Goal: Task Accomplishment & Management: Complete application form

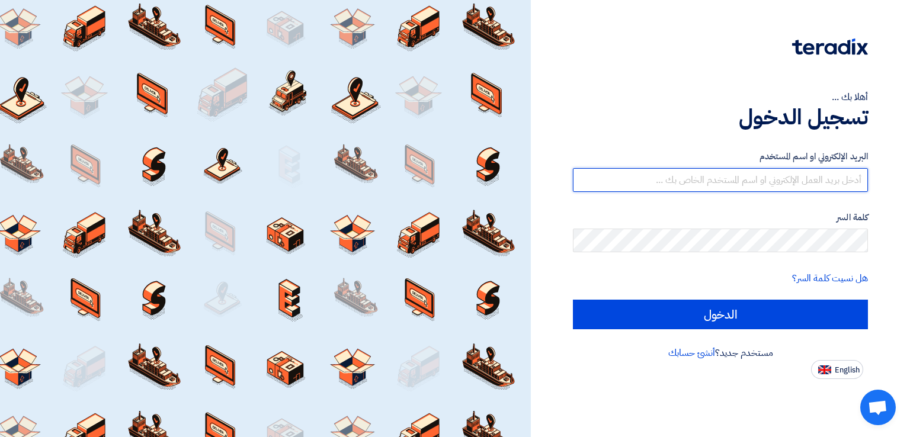
click at [666, 181] on input "text" at bounding box center [720, 180] width 295 height 24
type input "[EMAIL_ADDRESS][DOMAIN_NAME]"
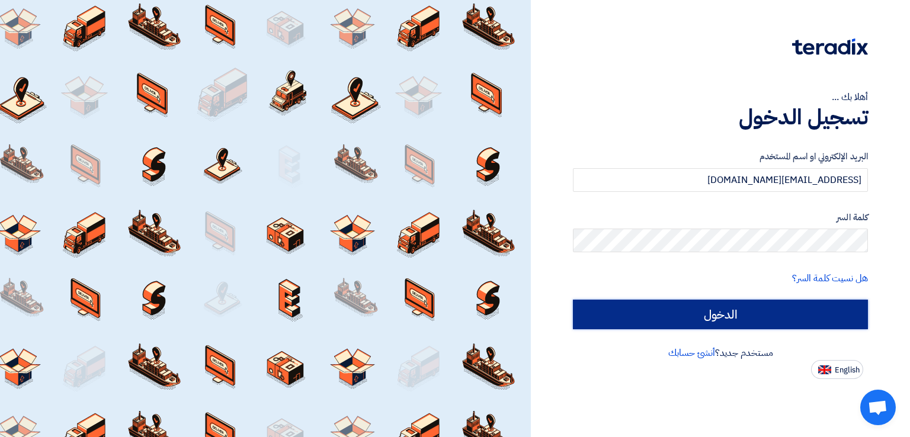
click at [749, 312] on input "الدخول" at bounding box center [720, 315] width 295 height 30
type input "Sign in"
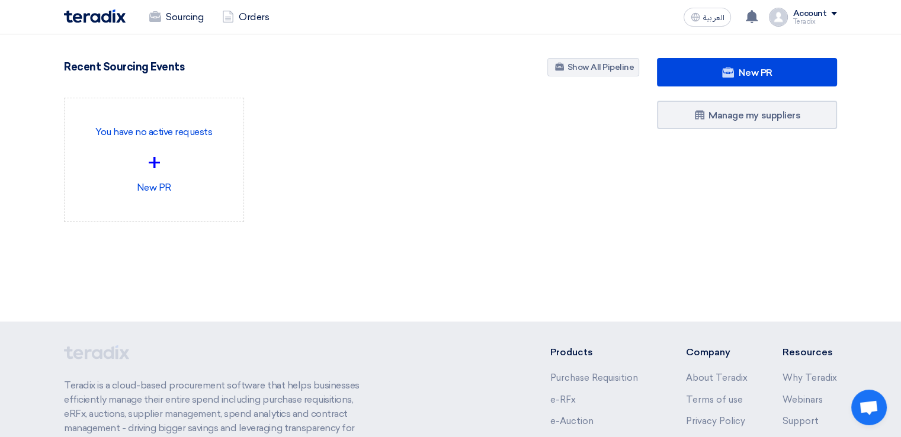
click at [815, 23] on div "Teradix" at bounding box center [815, 21] width 44 height 7
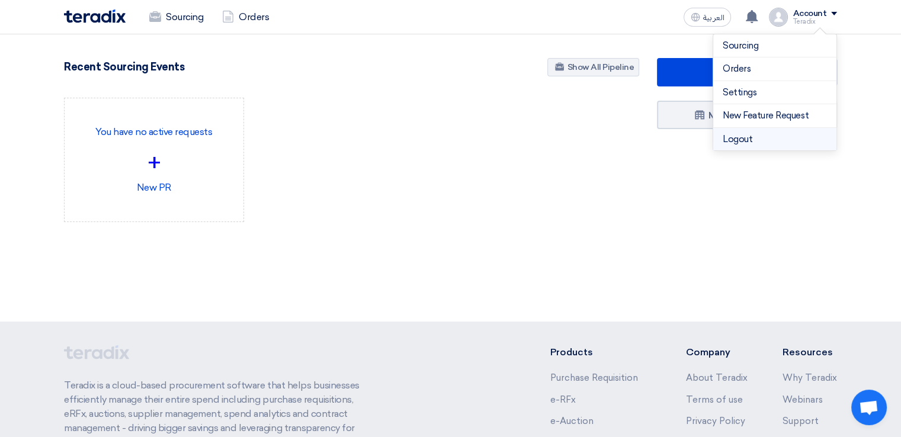
click at [781, 141] on li "Logout" at bounding box center [774, 139] width 123 height 23
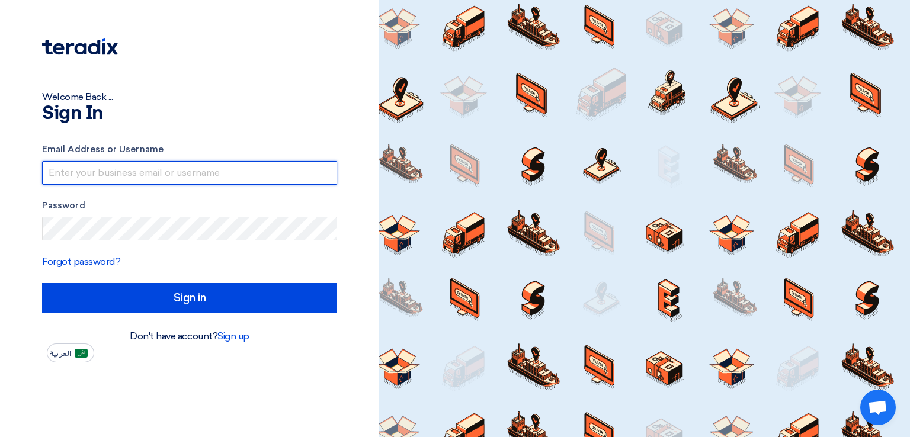
click at [205, 174] on input "text" at bounding box center [189, 173] width 295 height 24
type input "[EMAIL_ADDRESS][DOMAIN_NAME]"
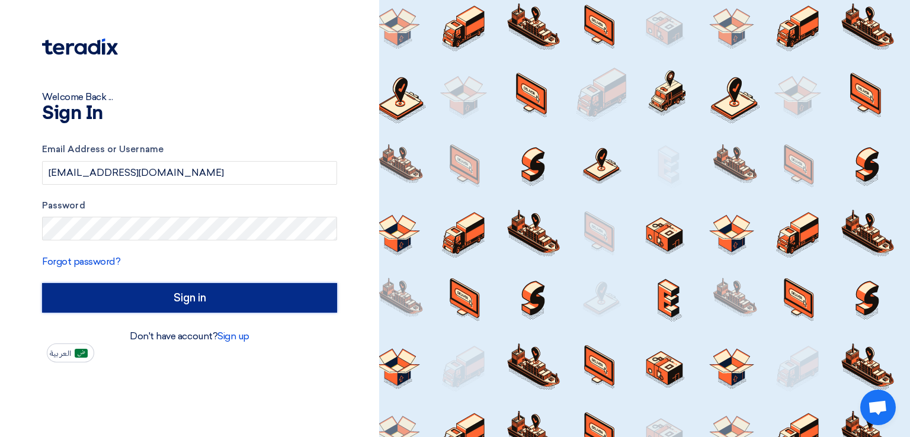
click at [221, 300] on input "Sign in" at bounding box center [189, 298] width 295 height 30
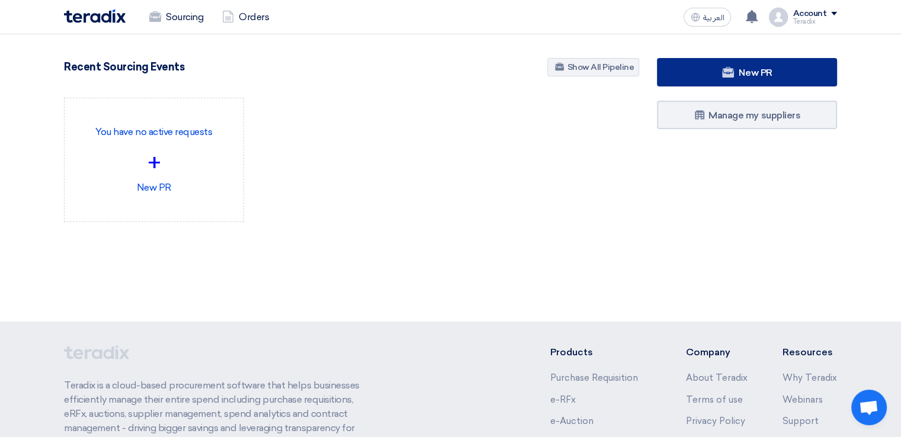
click at [736, 76] on link "New PR" at bounding box center [747, 72] width 180 height 28
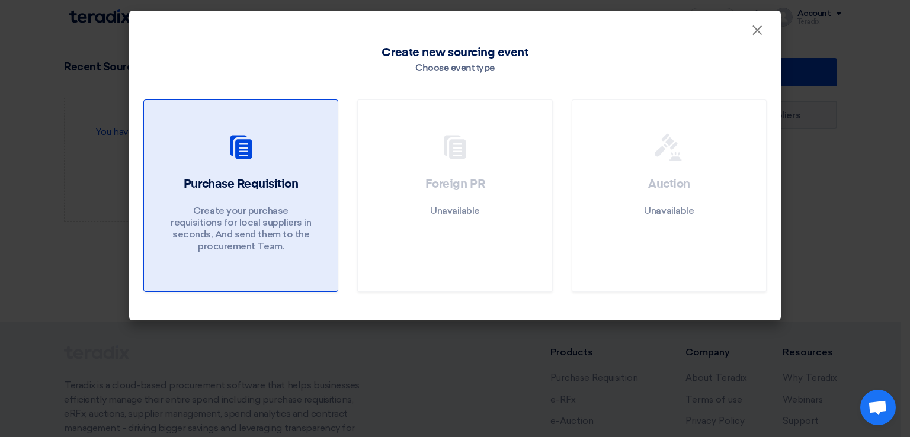
click at [223, 199] on div "Purchase Requisition Create your purchase requisitions for local suppliers in s…" at bounding box center [240, 217] width 165 height 82
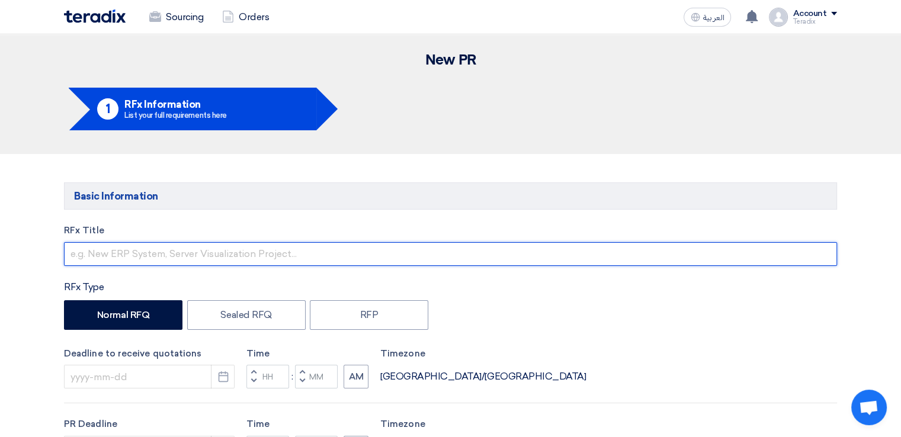
click at [209, 255] on input "text" at bounding box center [450, 254] width 773 height 24
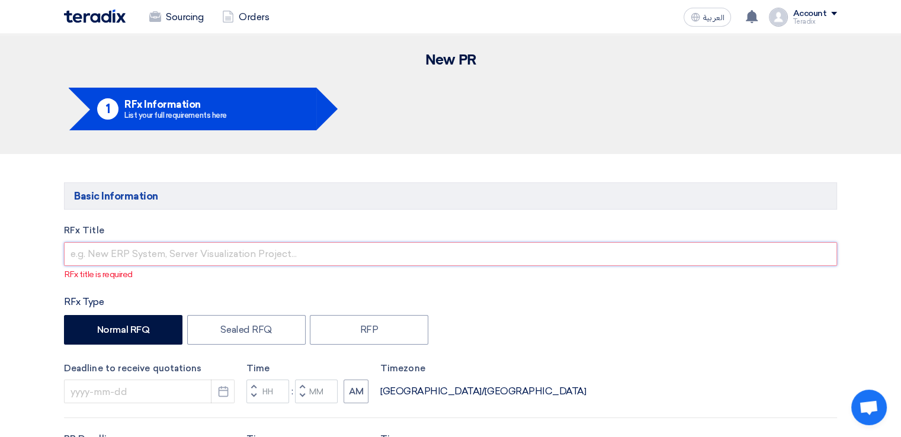
click at [204, 245] on input "text" at bounding box center [450, 254] width 773 height 24
paste input "6000021578"
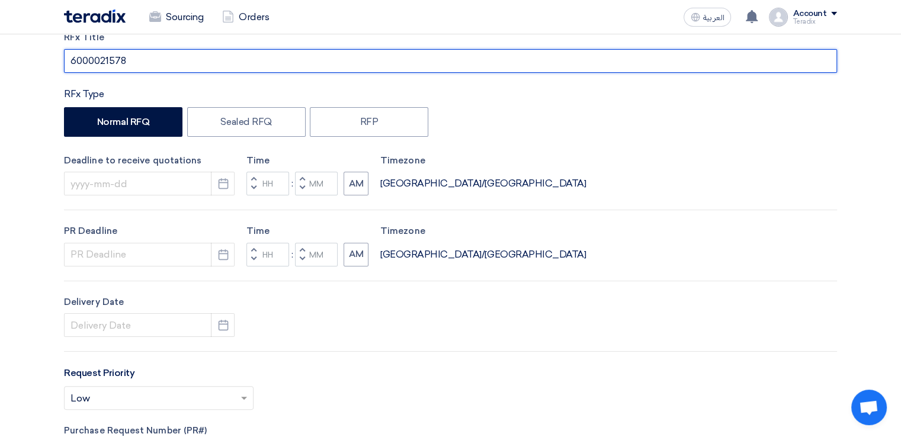
scroll to position [237, 0]
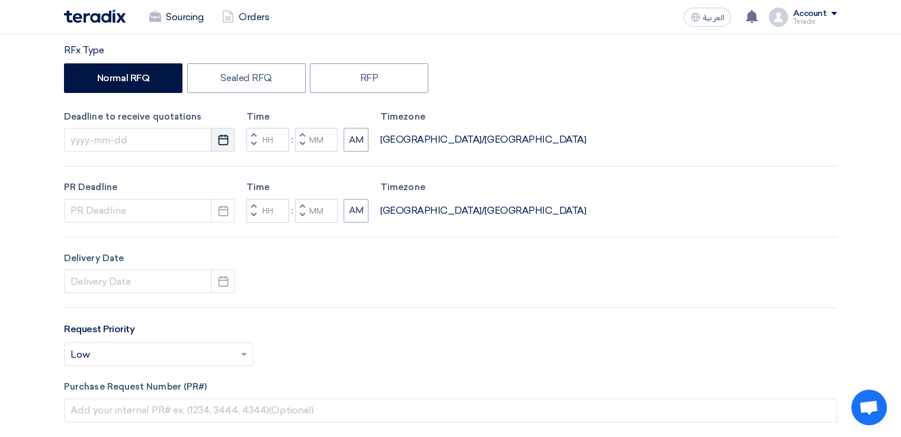
type input "6000021578"
click at [223, 142] on icon "Pick a date" at bounding box center [223, 140] width 12 height 12
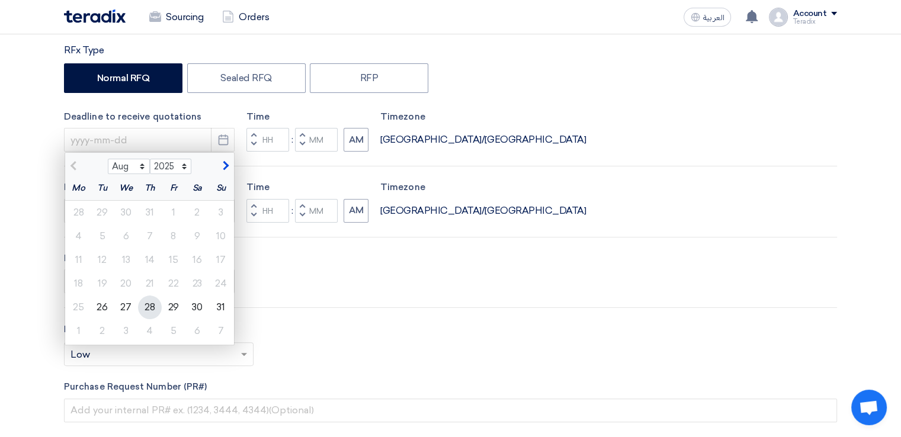
click at [152, 311] on div "28" at bounding box center [150, 308] width 24 height 24
type input "[DATE]"
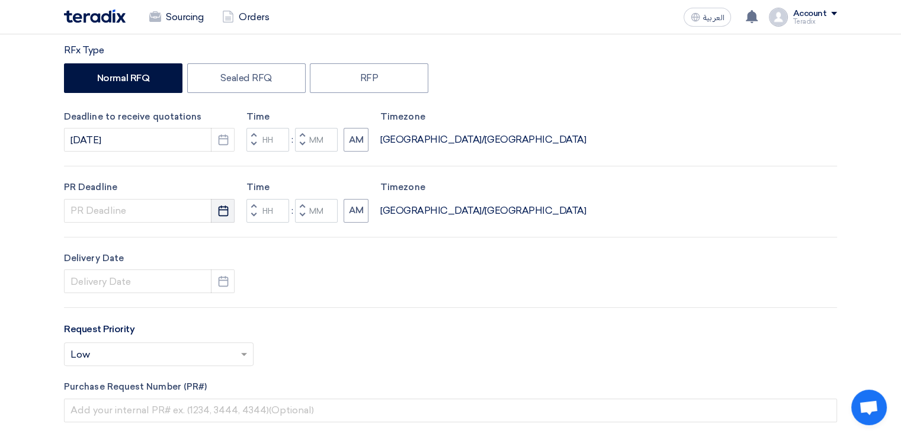
click at [228, 212] on icon "Pick a date" at bounding box center [223, 211] width 12 height 12
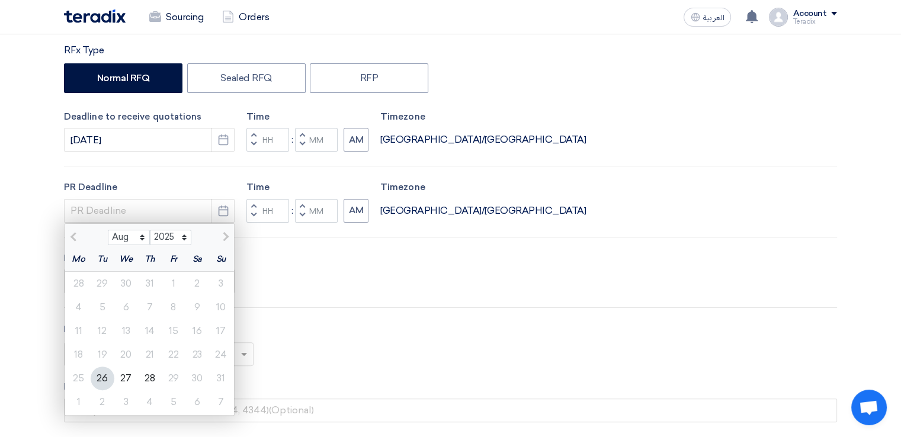
click at [342, 323] on div "Request Priority Select priority... × Low ×" at bounding box center [450, 348] width 773 height 53
click at [227, 213] on use "button" at bounding box center [223, 210] width 10 height 11
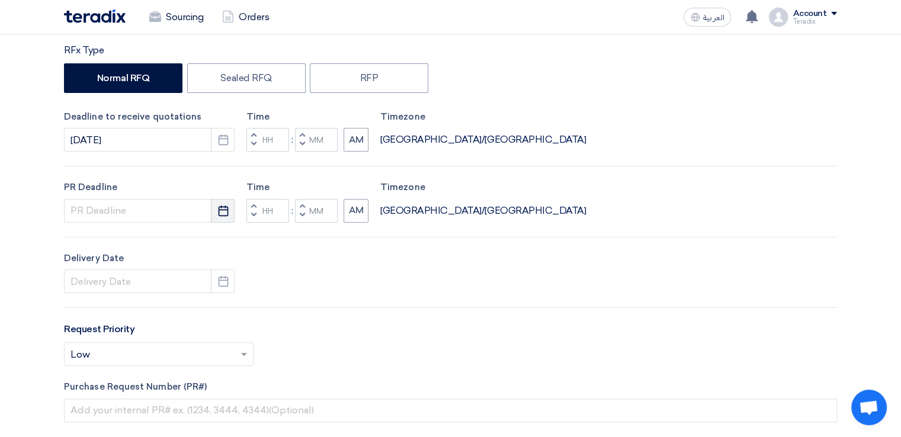
click at [225, 213] on icon "Pick a date" at bounding box center [223, 211] width 12 height 12
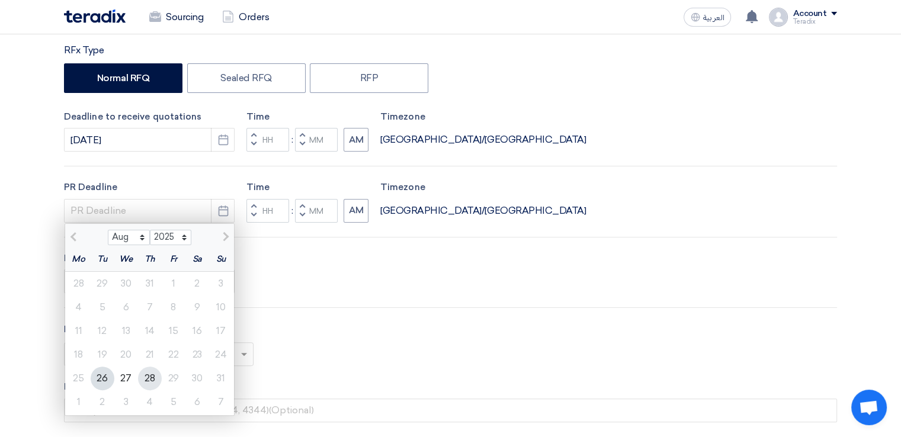
click at [149, 378] on div "28" at bounding box center [150, 379] width 24 height 24
type input "[DATE]"
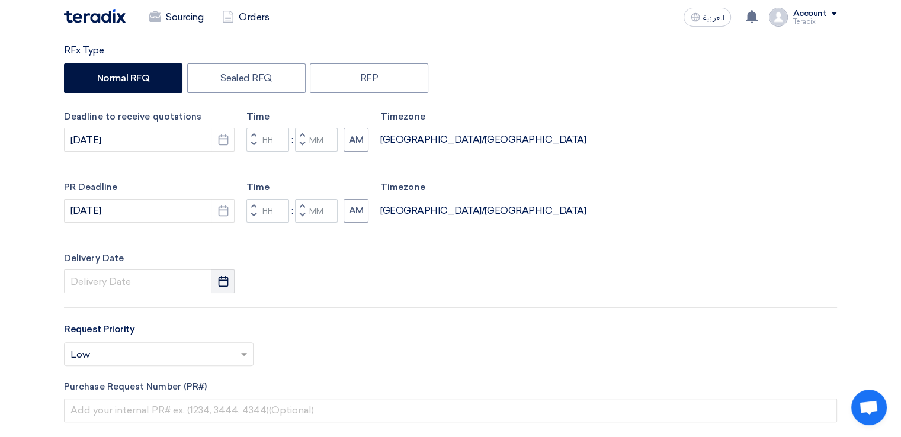
click at [230, 280] on button "Pick a date" at bounding box center [223, 282] width 24 height 24
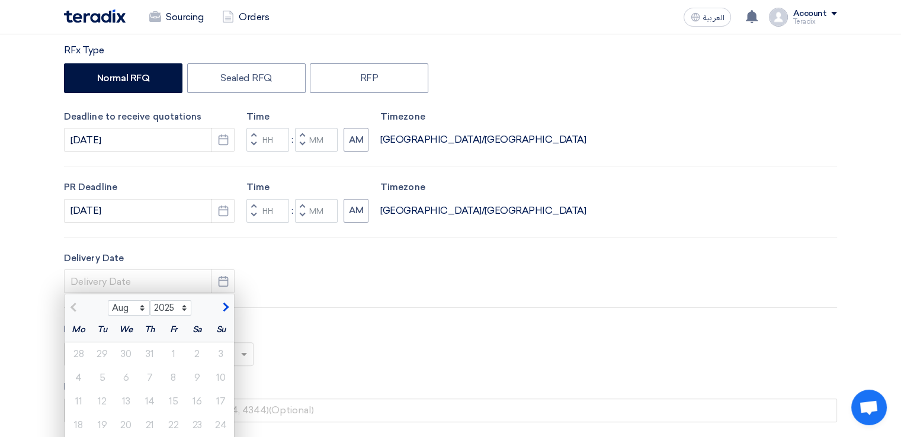
scroll to position [296, 0]
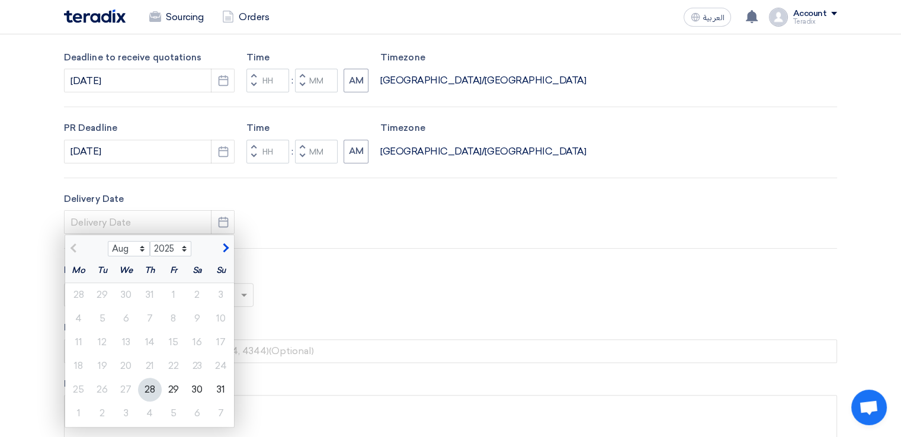
drag, startPoint x: 150, startPoint y: 385, endPoint x: 272, endPoint y: 289, distance: 155.7
click at [150, 384] on div "28" at bounding box center [150, 390] width 24 height 24
type input "[DATE]"
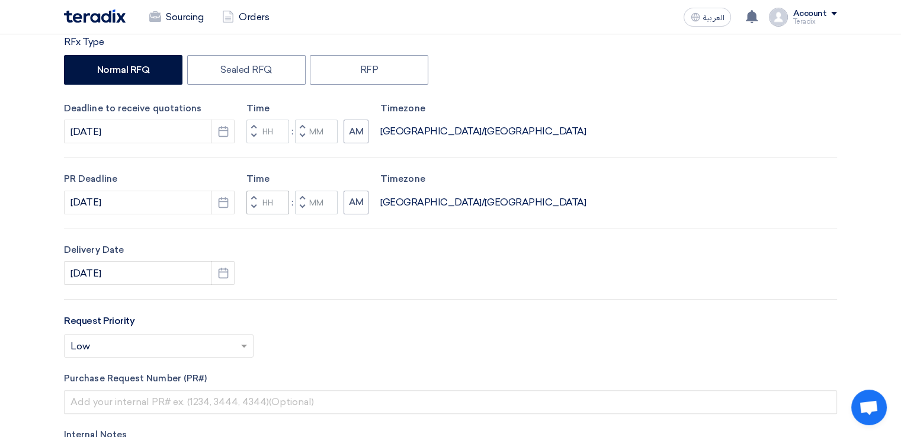
scroll to position [178, 0]
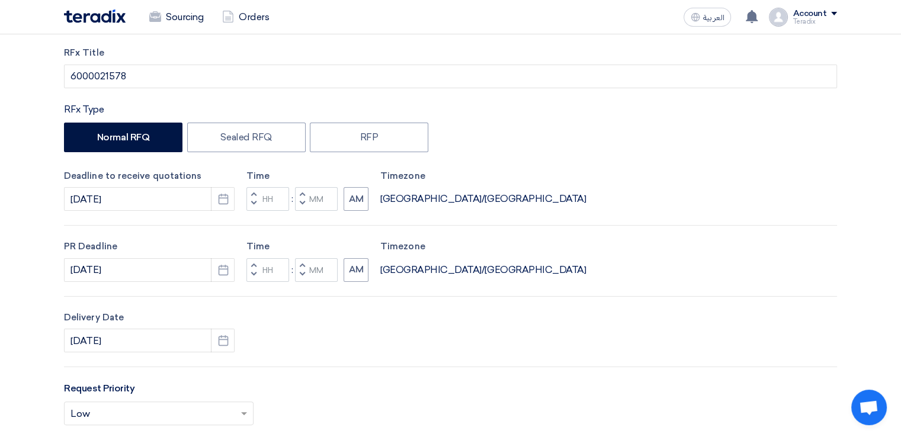
click at [301, 206] on span "button" at bounding box center [302, 203] width 4 height 7
type input "11"
type input "59"
click at [303, 276] on span "button" at bounding box center [302, 274] width 4 height 7
type input "11"
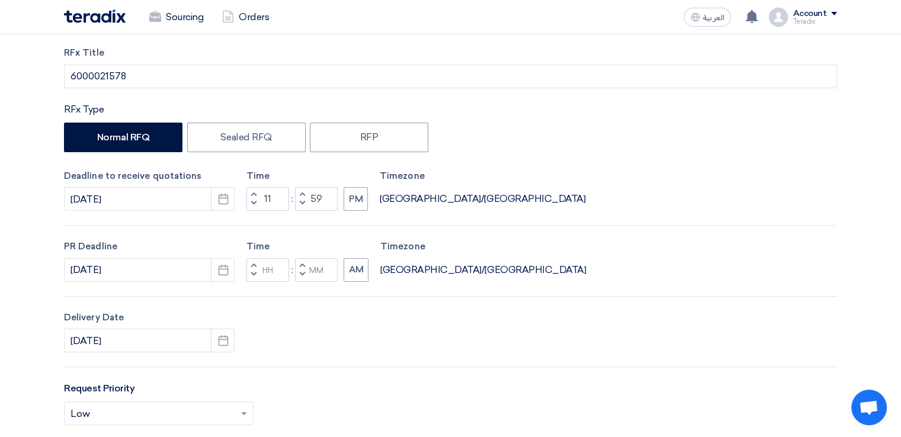
type input "59"
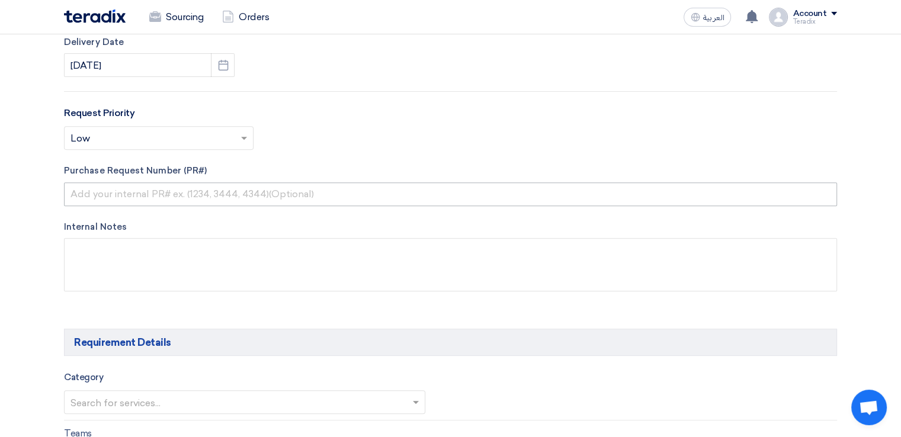
scroll to position [474, 0]
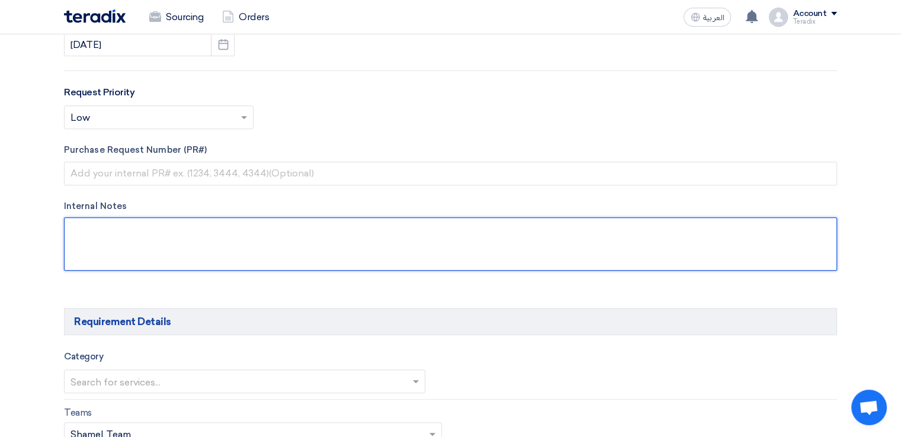
click at [147, 247] on textarea at bounding box center [450, 243] width 773 height 53
click at [263, 247] on textarea at bounding box center [450, 243] width 773 height 53
paste textarea "Reem Albuainain [EMAIL_ADDRESS][DOMAIN_NAME] [PHONE_NUMBER](Work) Arabian Pipes…"
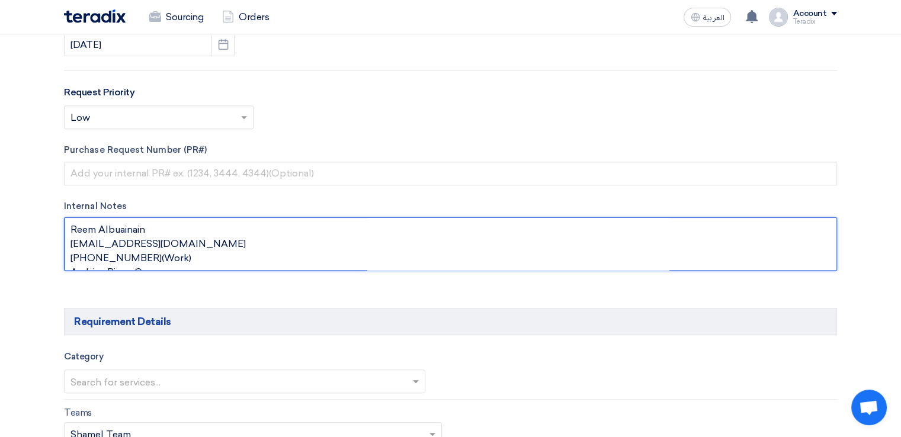
scroll to position [22, 0]
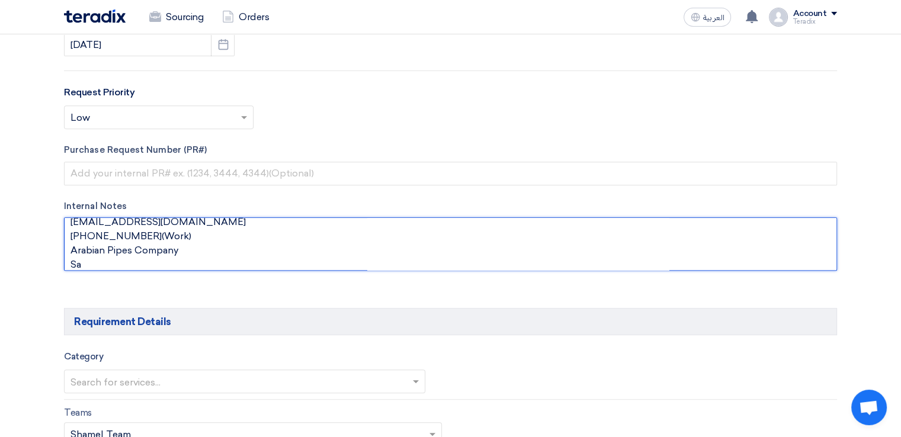
drag, startPoint x: 140, startPoint y: 233, endPoint x: 81, endPoint y: 240, distance: 59.7
click at [69, 232] on textarea at bounding box center [450, 243] width 773 height 53
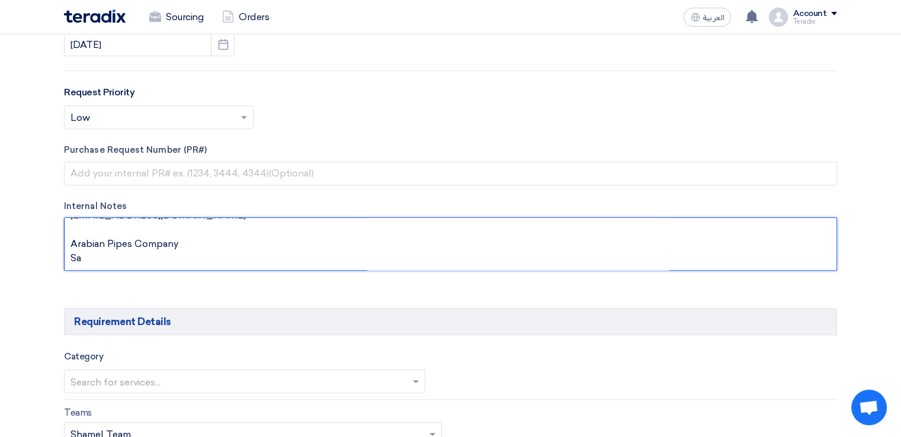
drag, startPoint x: 82, startPoint y: 262, endPoint x: 71, endPoint y: 262, distance: 11.3
click at [71, 264] on textarea at bounding box center [450, 243] width 773 height 53
click at [156, 234] on textarea at bounding box center [450, 243] width 773 height 53
paste textarea "Purchasing Specialist"
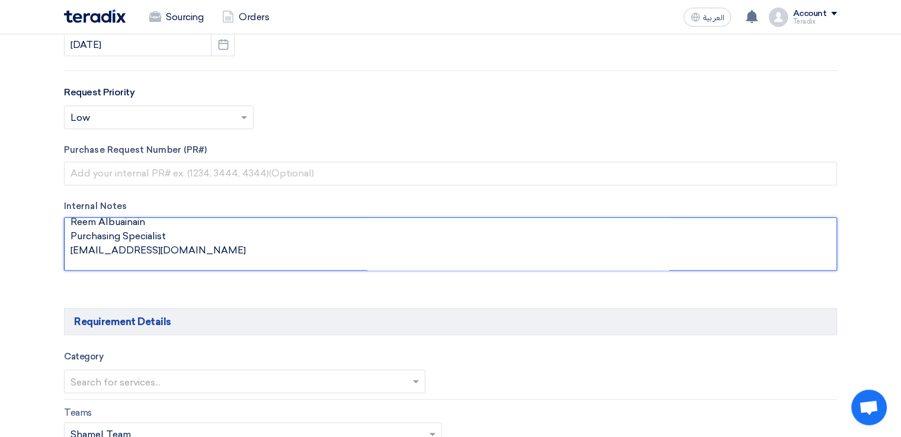
scroll to position [43, 0]
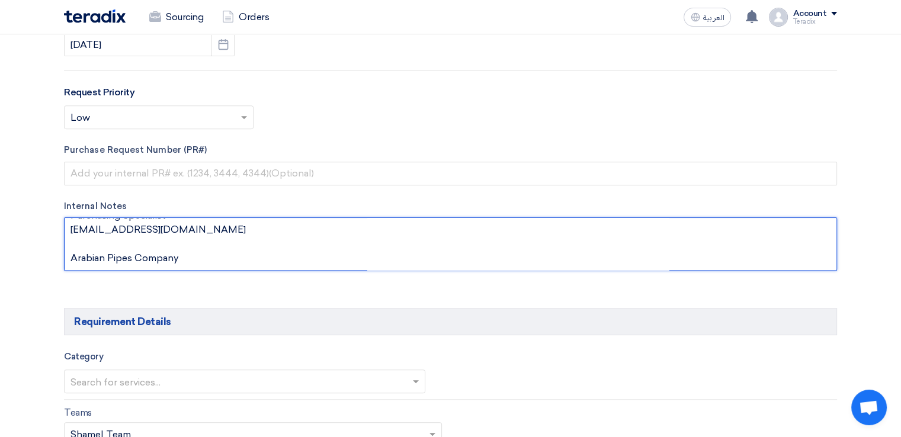
click at [164, 233] on textarea at bounding box center [450, 243] width 773 height 53
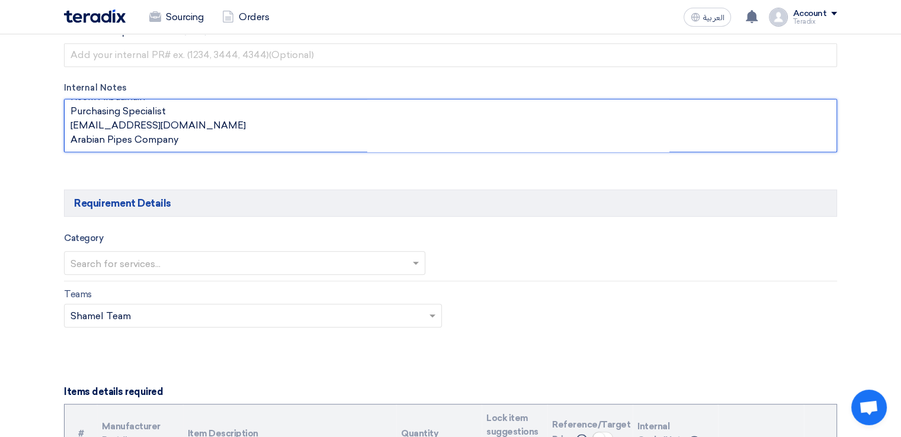
scroll to position [652, 0]
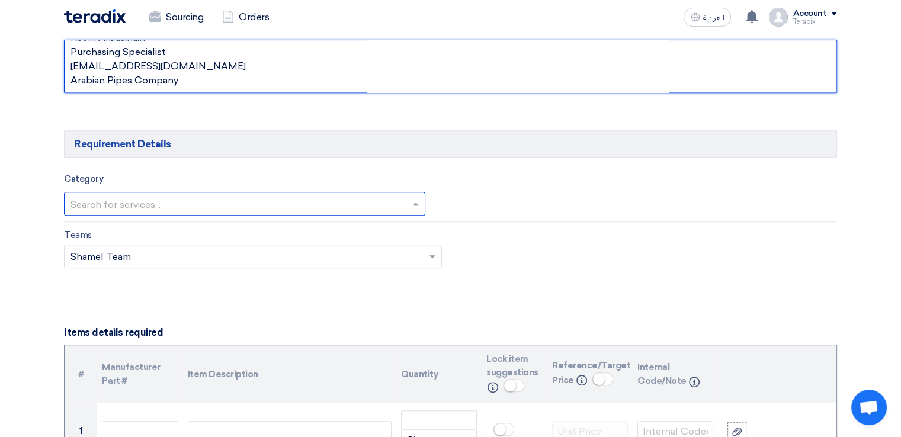
type textarea "Reem Albuainain Purchasing Specialist [EMAIL_ADDRESS][DOMAIN_NAME] Arabian Pipe…"
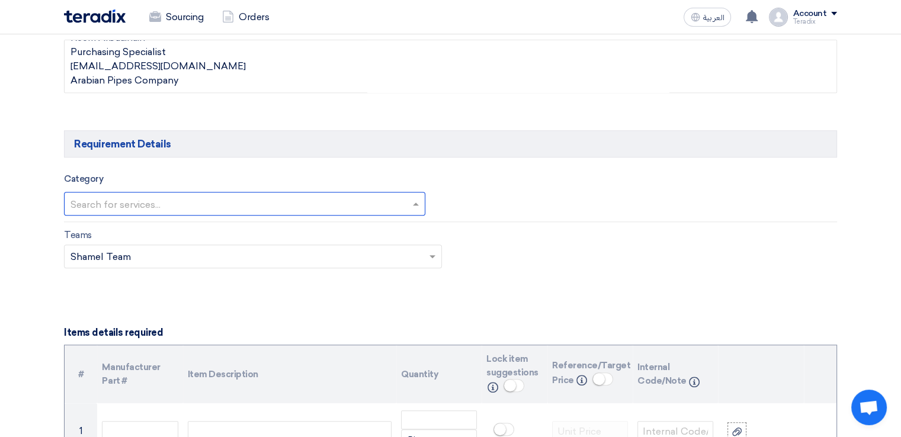
click at [336, 202] on input "text" at bounding box center [238, 205] width 336 height 20
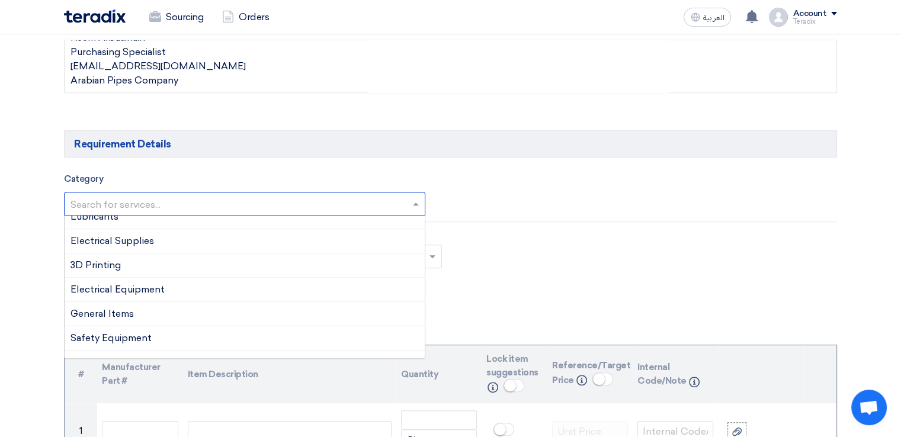
scroll to position [237, 0]
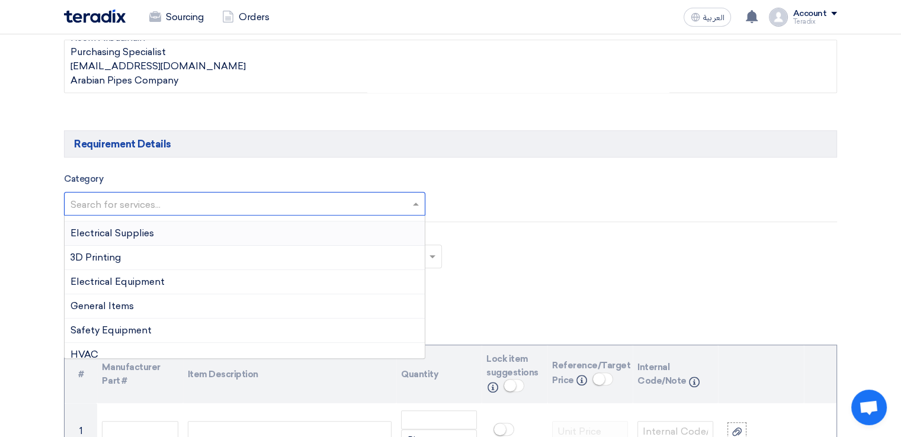
click at [156, 239] on div "Electrical Supplies" at bounding box center [245, 234] width 360 height 24
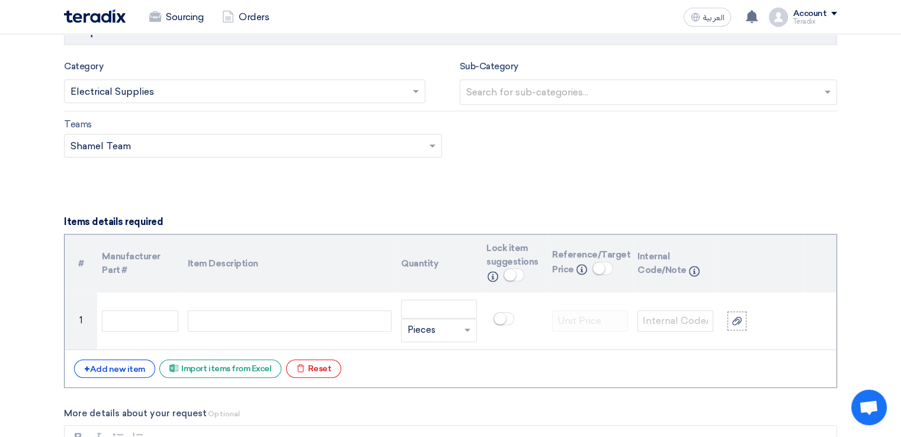
scroll to position [770, 0]
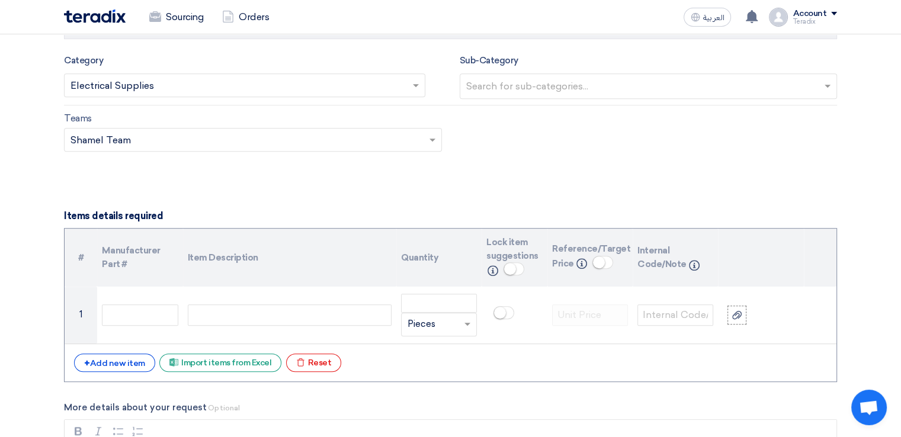
click at [216, 84] on input "text" at bounding box center [238, 86] width 336 height 20
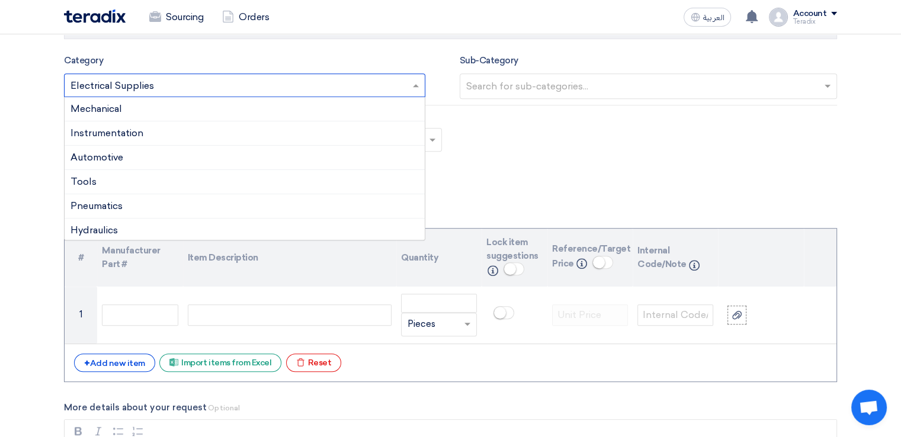
scroll to position [140, 0]
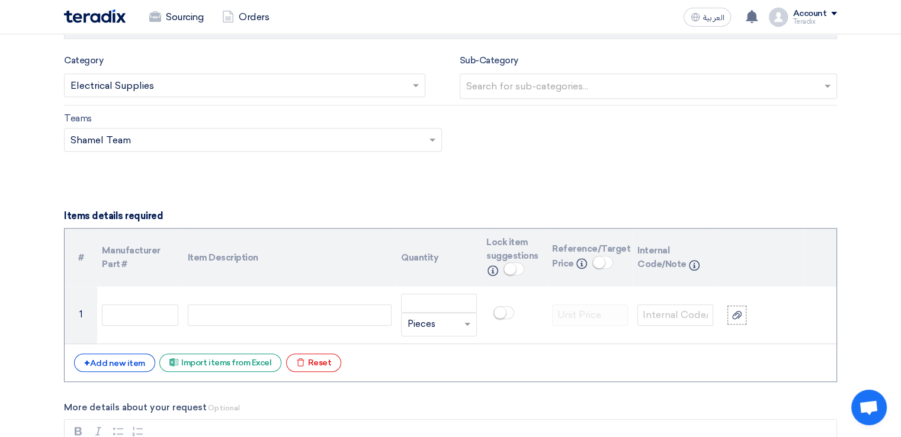
drag, startPoint x: 502, startPoint y: 164, endPoint x: 470, endPoint y: 133, distance: 44.8
click at [502, 161] on div "Teams Teams.. × Shamel Team ×" at bounding box center [450, 139] width 791 height 56
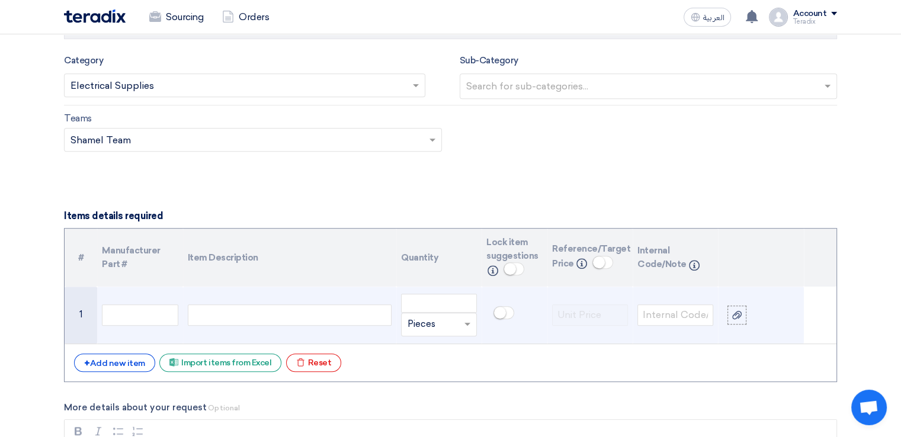
click at [322, 309] on div at bounding box center [290, 314] width 204 height 21
paste div
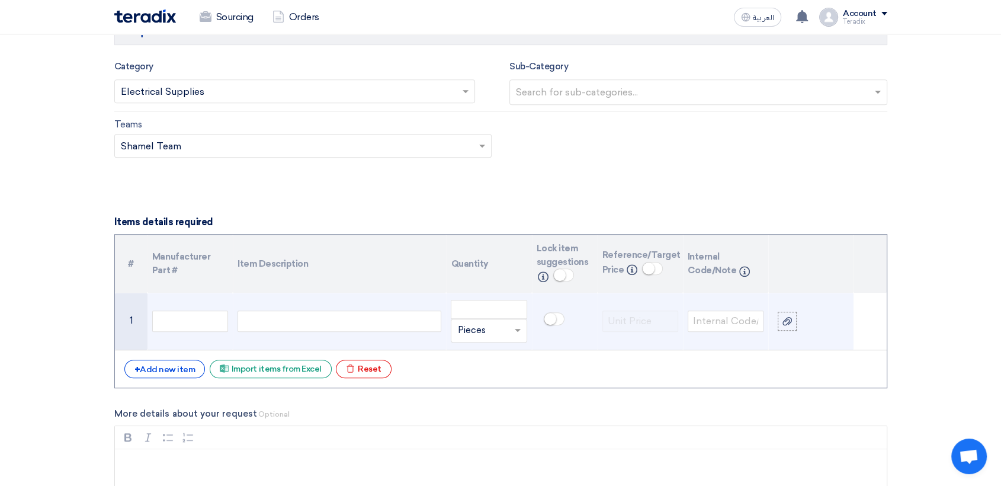
scroll to position [28, 0]
click at [494, 301] on input "number" at bounding box center [489, 309] width 76 height 19
paste input "10"
type input "10"
click at [787, 319] on use at bounding box center [787, 321] width 9 height 8
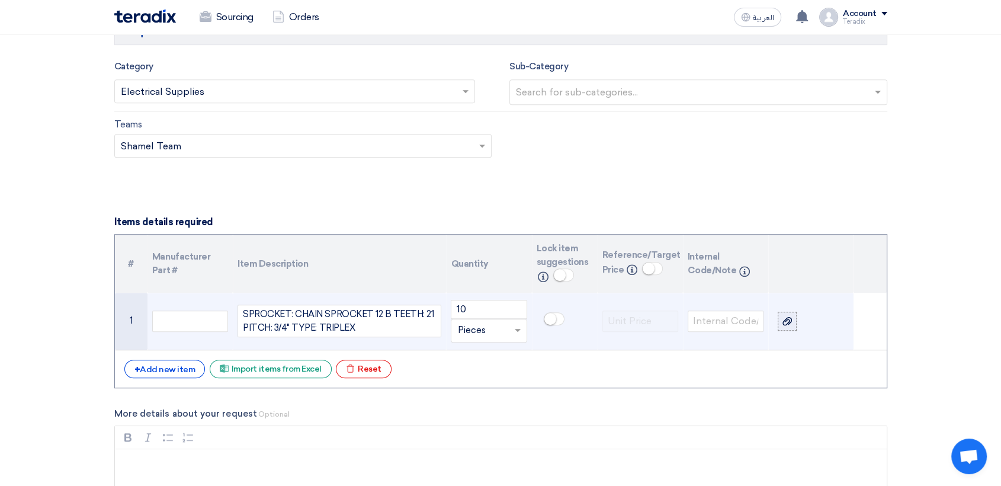
click at [0, 0] on input "file" at bounding box center [0, 0] width 0 height 0
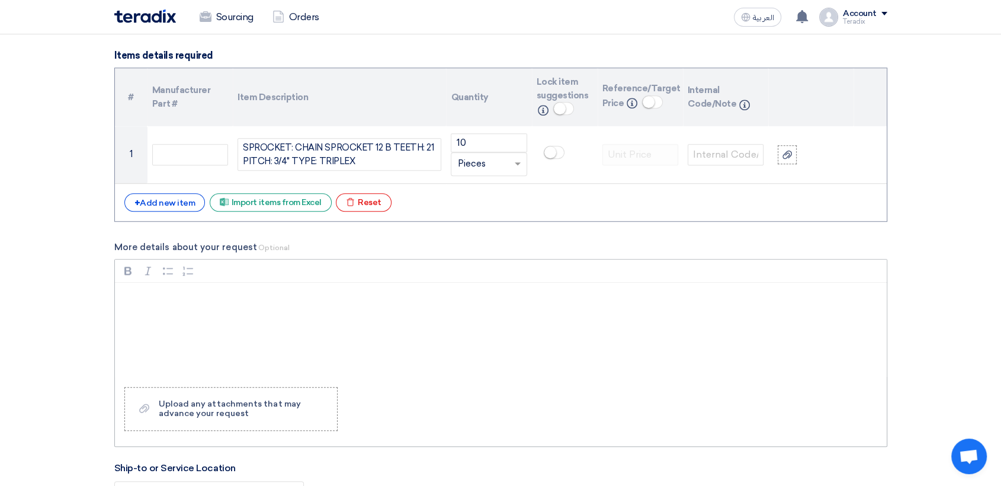
scroll to position [962, 0]
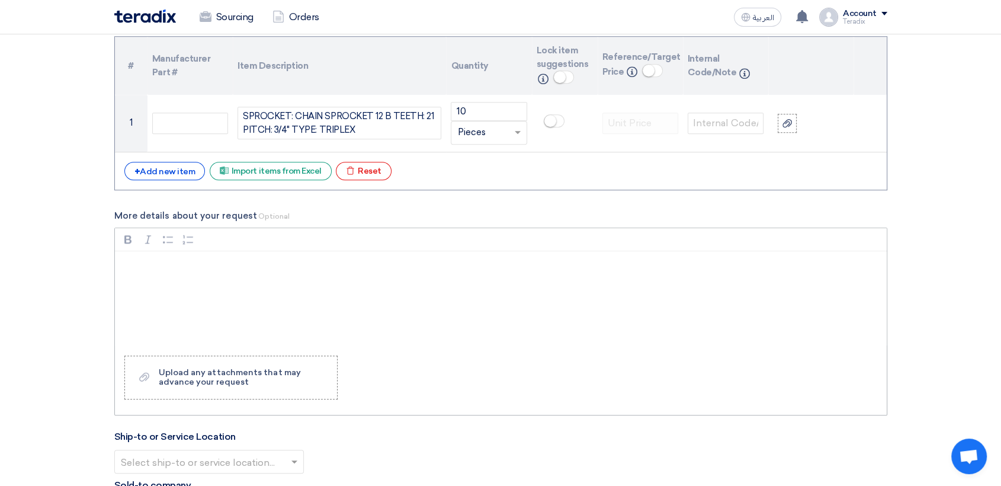
click at [256, 287] on div "Rich Text Editor, main" at bounding box center [501, 298] width 772 height 95
click at [316, 298] on div "Rich Text Editor, main" at bounding box center [501, 298] width 772 height 95
click at [220, 286] on div "Rich Text Editor, main" at bounding box center [501, 298] width 772 height 95
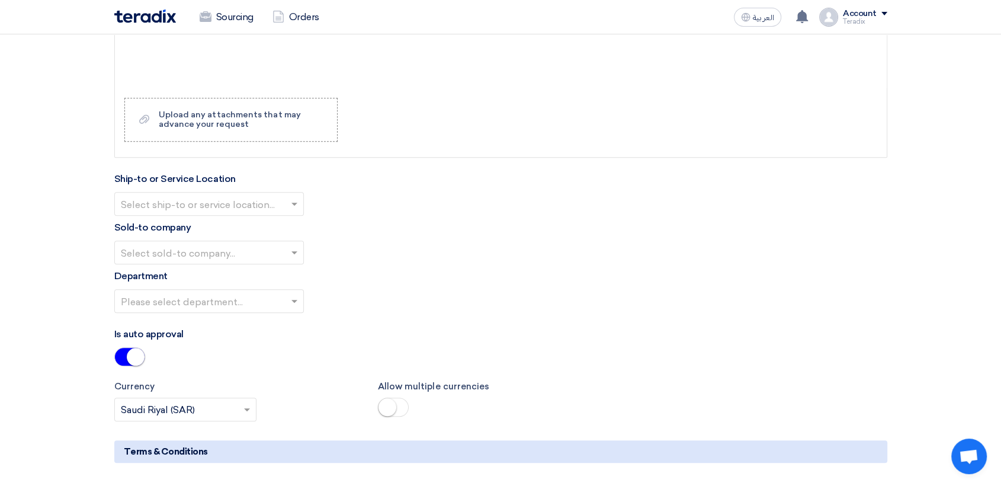
scroll to position [1225, 0]
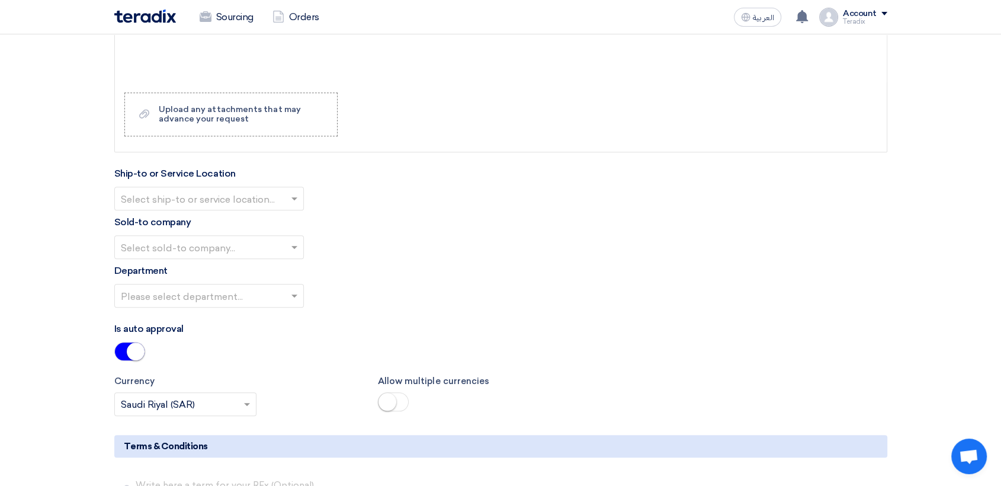
click at [278, 207] on input "text" at bounding box center [203, 200] width 165 height 20
click at [275, 225] on div "Obeikan Digital Solutions" at bounding box center [209, 222] width 188 height 24
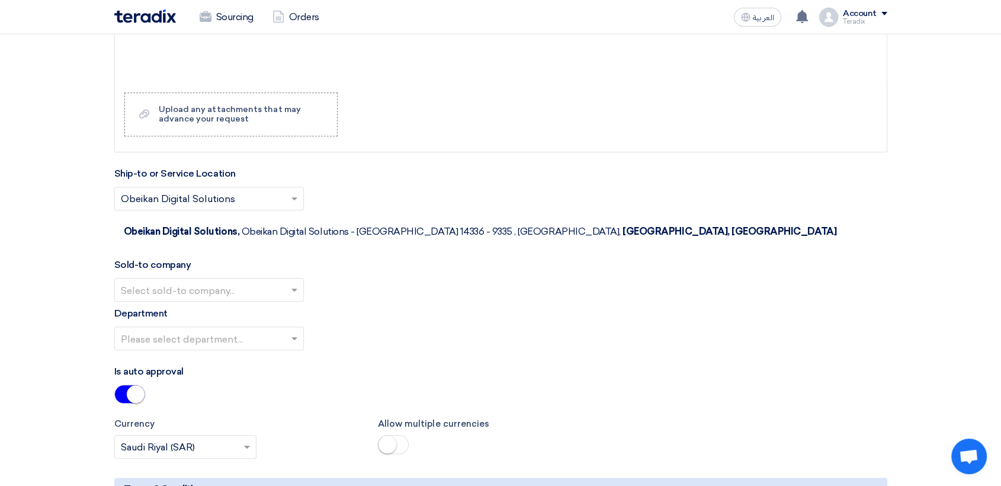
click at [286, 280] on div at bounding box center [209, 290] width 188 height 20
click at [286, 302] on div "SHAMEL / Obeikan Digital Solutions" at bounding box center [209, 314] width 188 height 24
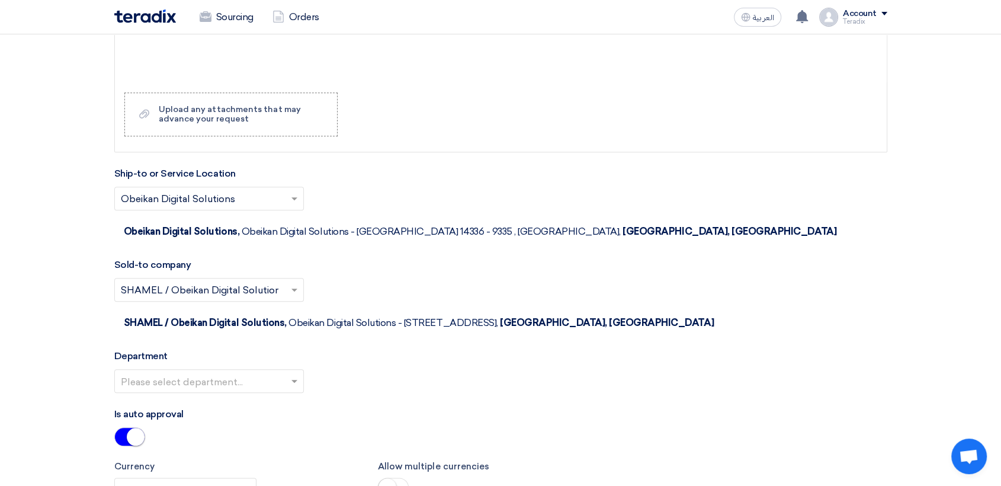
click at [286, 371] on div at bounding box center [209, 381] width 188 height 20
drag, startPoint x: 284, startPoint y: 357, endPoint x: 283, endPoint y: 349, distance: 7.8
click at [284, 393] on div "Procurement Department" at bounding box center [209, 405] width 188 height 24
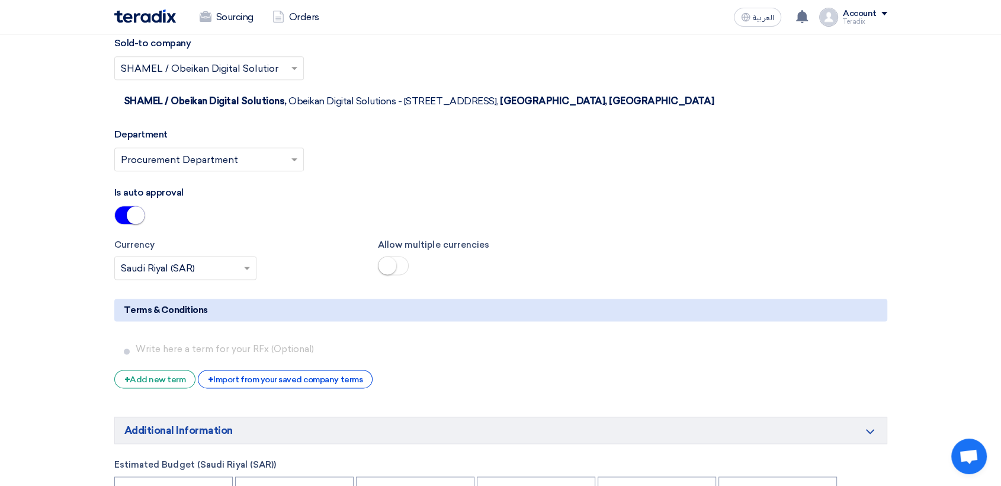
scroll to position [1488, 0]
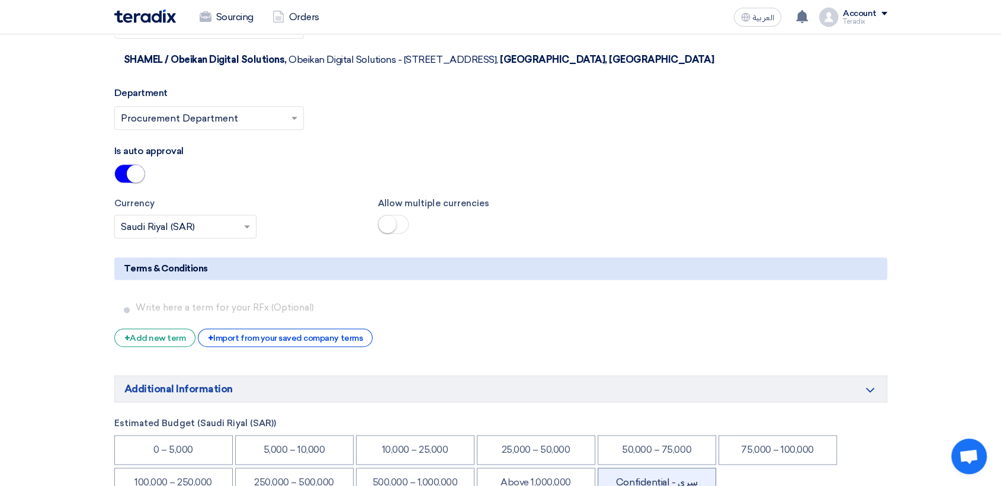
click at [687, 437] on li "Confidential - سري" at bounding box center [657, 482] width 118 height 30
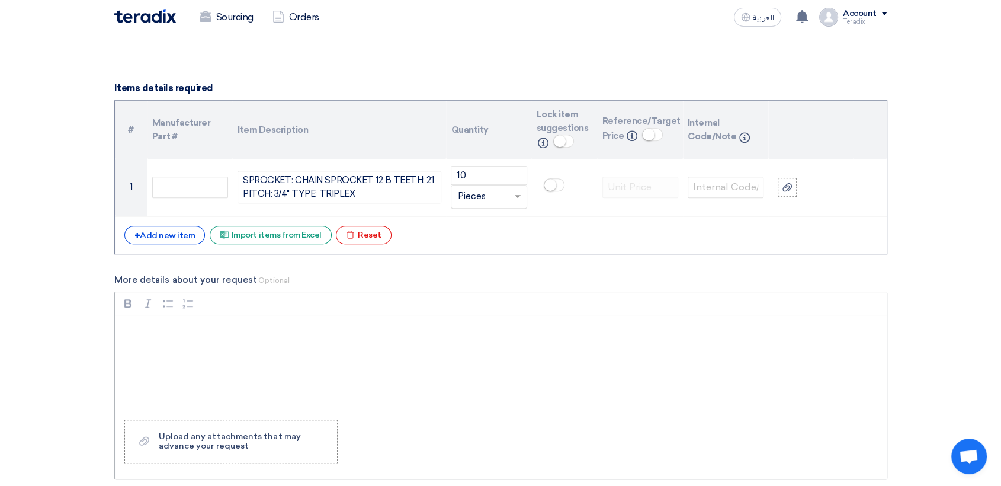
scroll to position [987, 0]
